Goal: Task Accomplishment & Management: Use online tool/utility

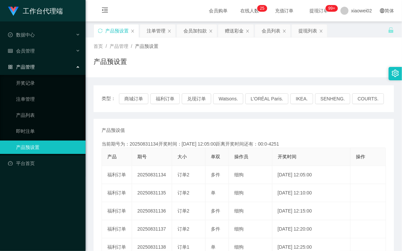
type button "k3tbw"
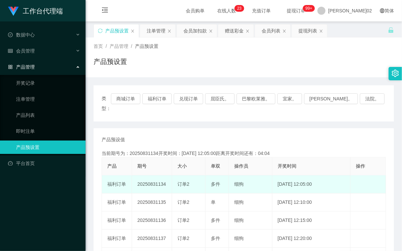
click at [156, 175] on td "20250831134" at bounding box center [152, 184] width 40 height 18
copy td "20250831134"
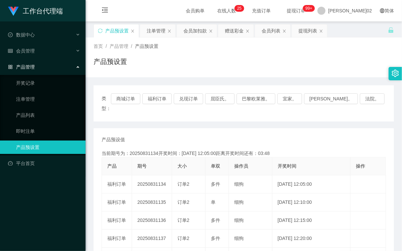
click at [166, 102] on button "福利订单" at bounding box center [156, 98] width 29 height 11
click at [167, 99] on button "福利订单" at bounding box center [156, 98] width 29 height 11
